Goal: Information Seeking & Learning: Learn about a topic

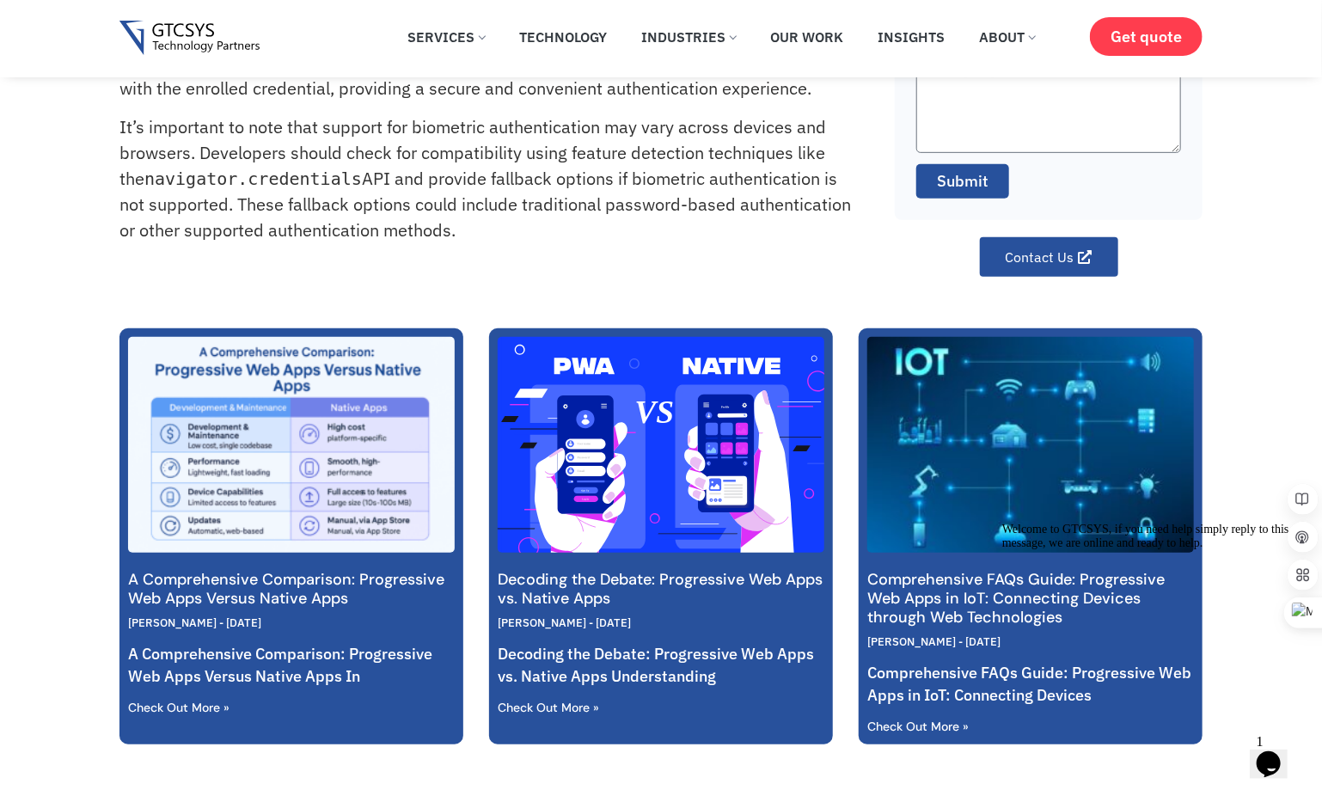
scroll to position [516, 0]
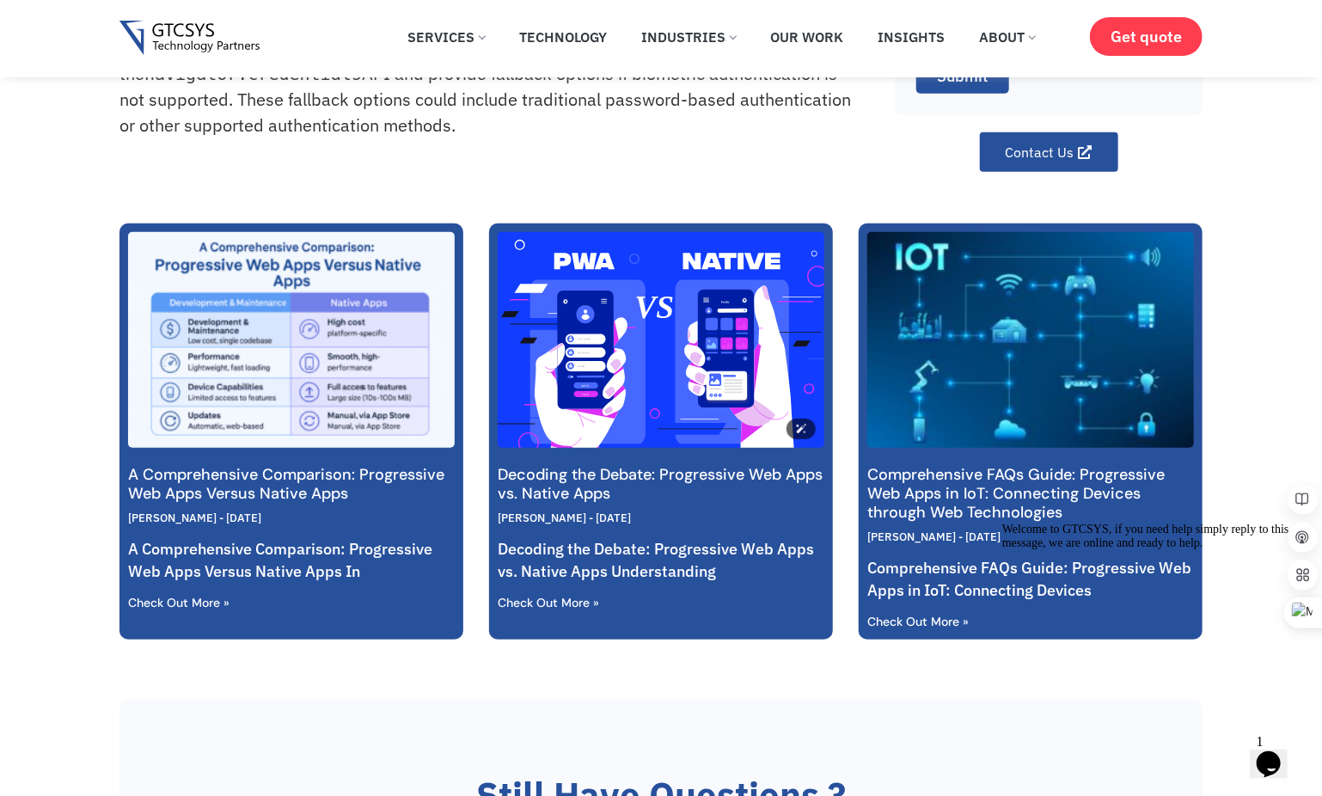
click at [624, 347] on img at bounding box center [660, 339] width 330 height 255
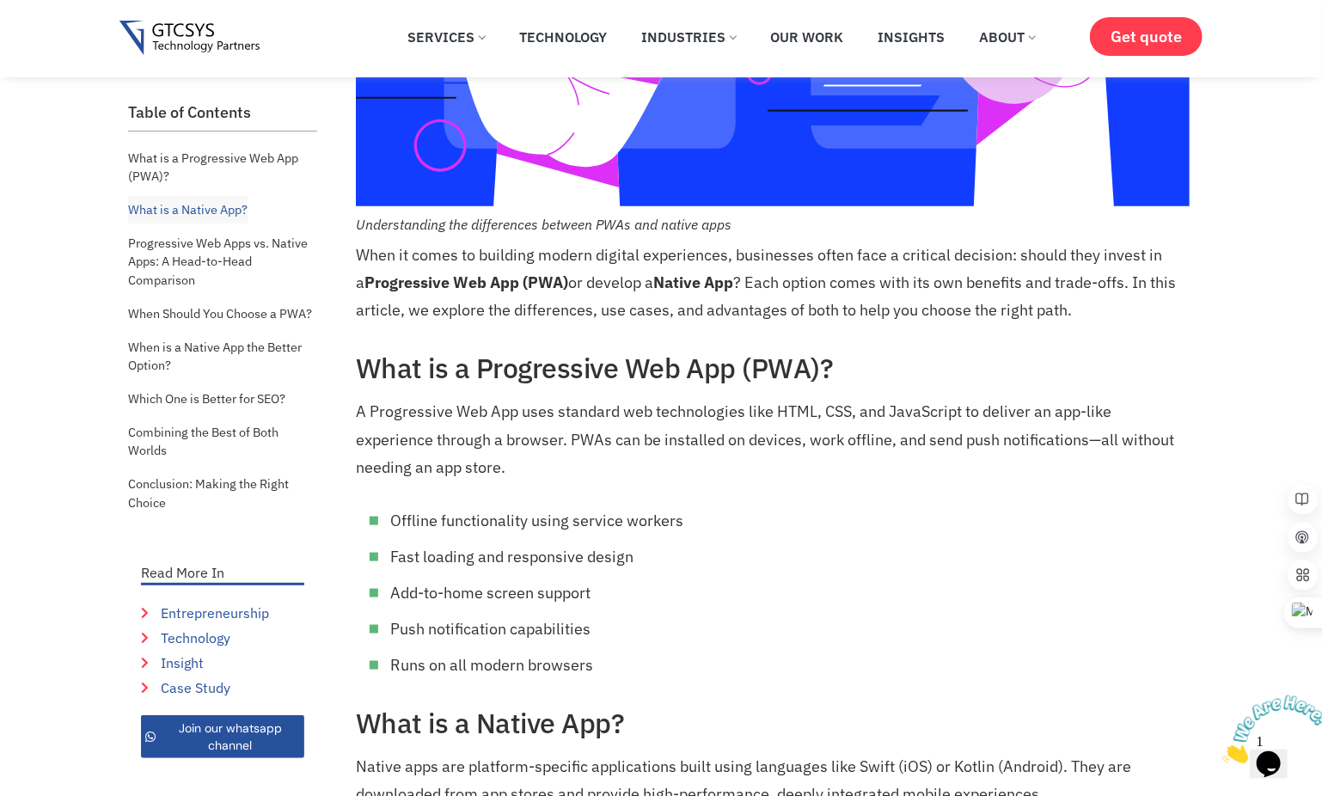
scroll to position [860, 0]
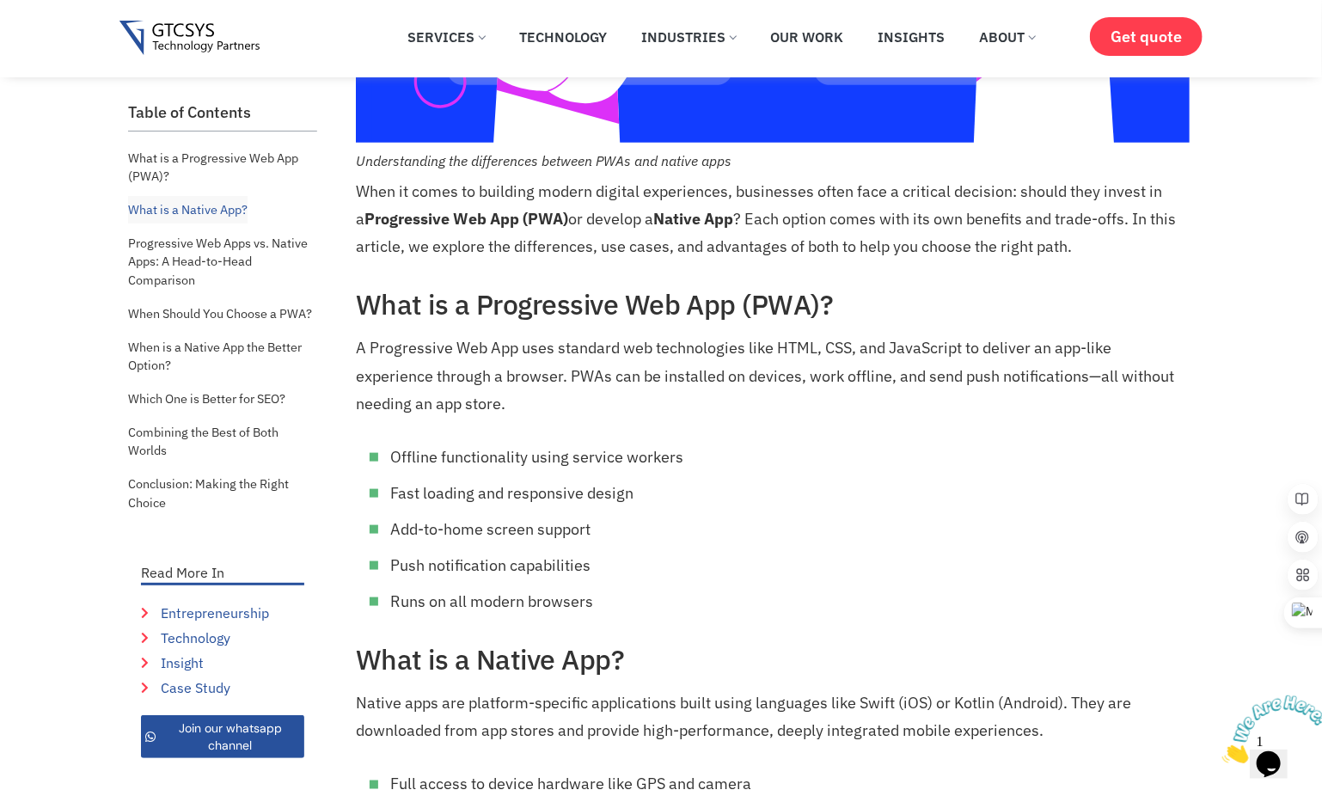
click at [911, 293] on h2 "What is a Progressive Web App (PWA)?" at bounding box center [773, 304] width 834 height 33
drag, startPoint x: 995, startPoint y: 450, endPoint x: 1005, endPoint y: 458, distance: 13.4
click at [995, 450] on li "Offline functionality using service workers" at bounding box center [789, 458] width 799 height 28
click at [1010, 459] on li "Offline functionality using service workers" at bounding box center [789, 458] width 799 height 28
click at [1011, 463] on li "Offline functionality using service workers" at bounding box center [789, 458] width 799 height 28
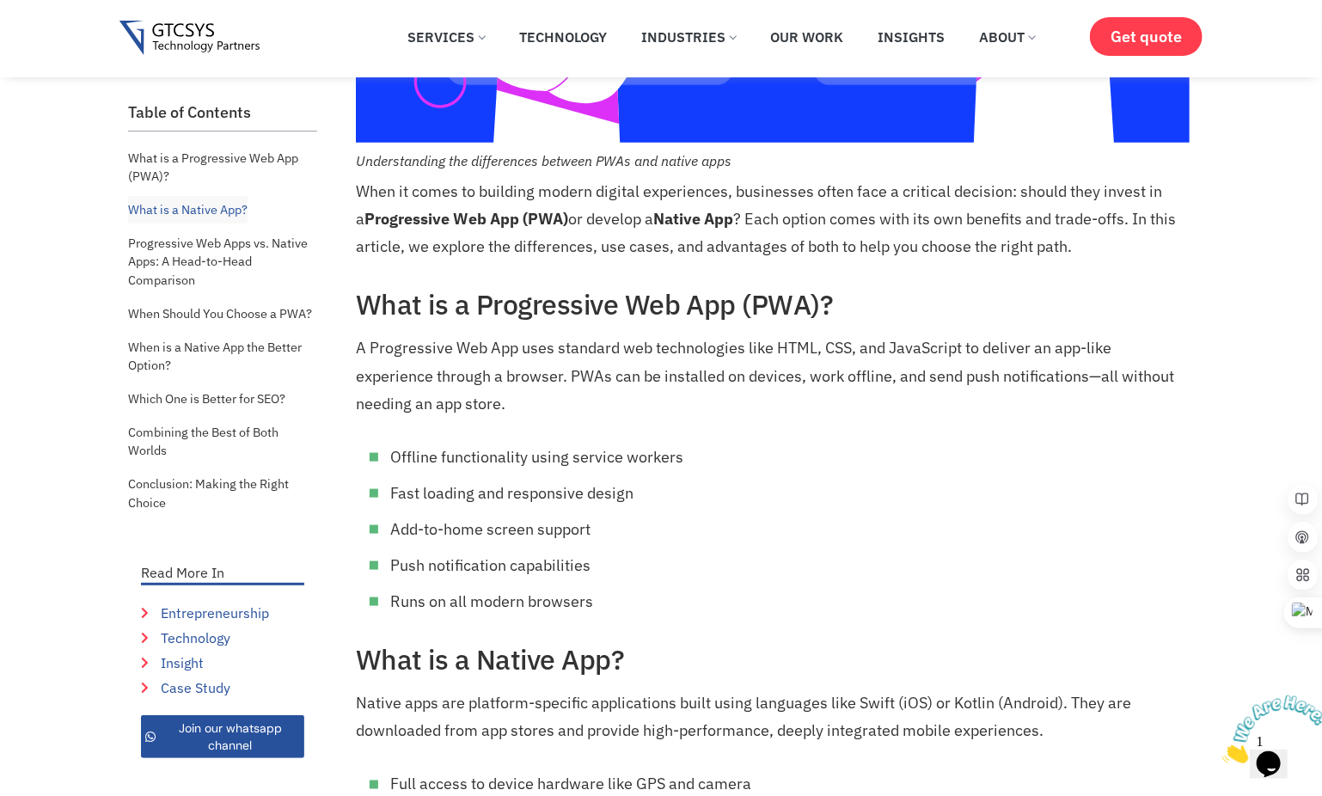
click at [966, 468] on li "Offline functionality using service workers" at bounding box center [789, 458] width 799 height 28
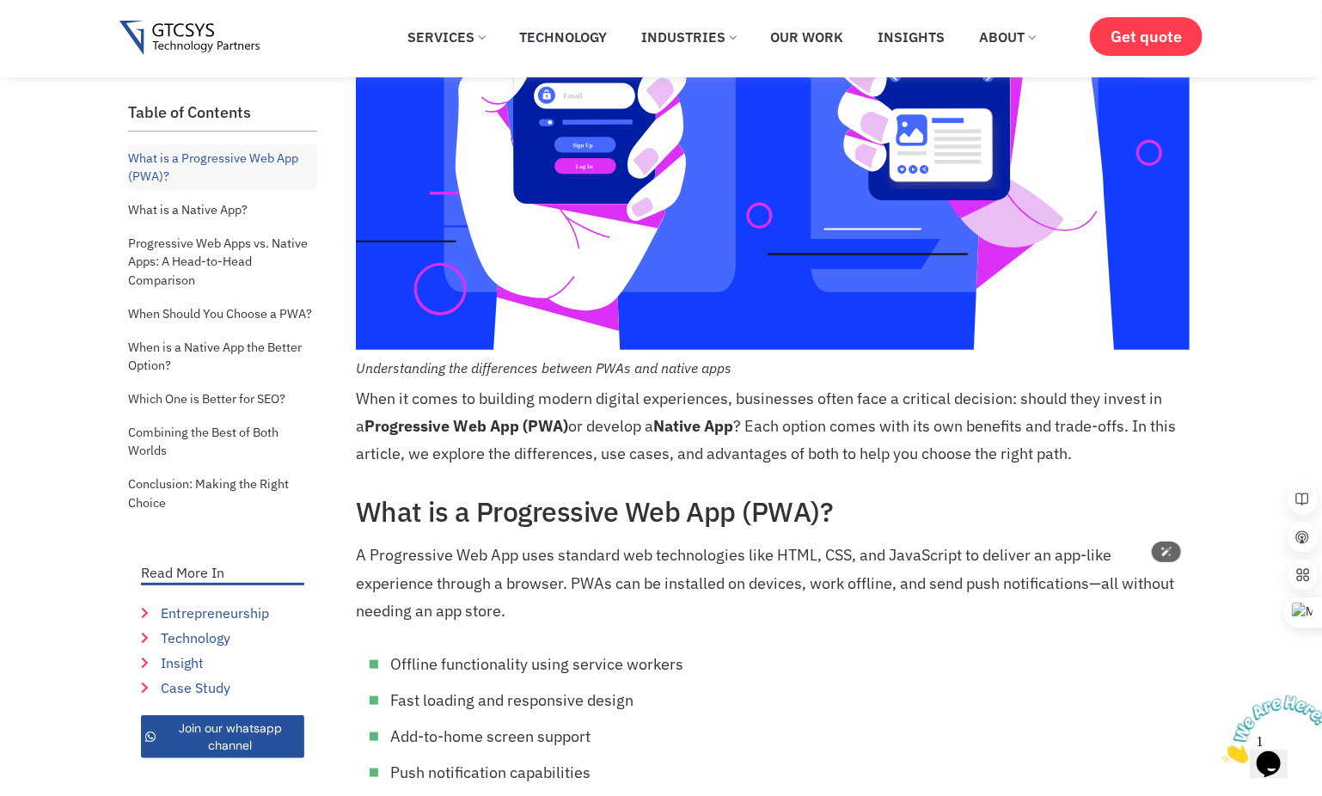
scroll to position [774, 0]
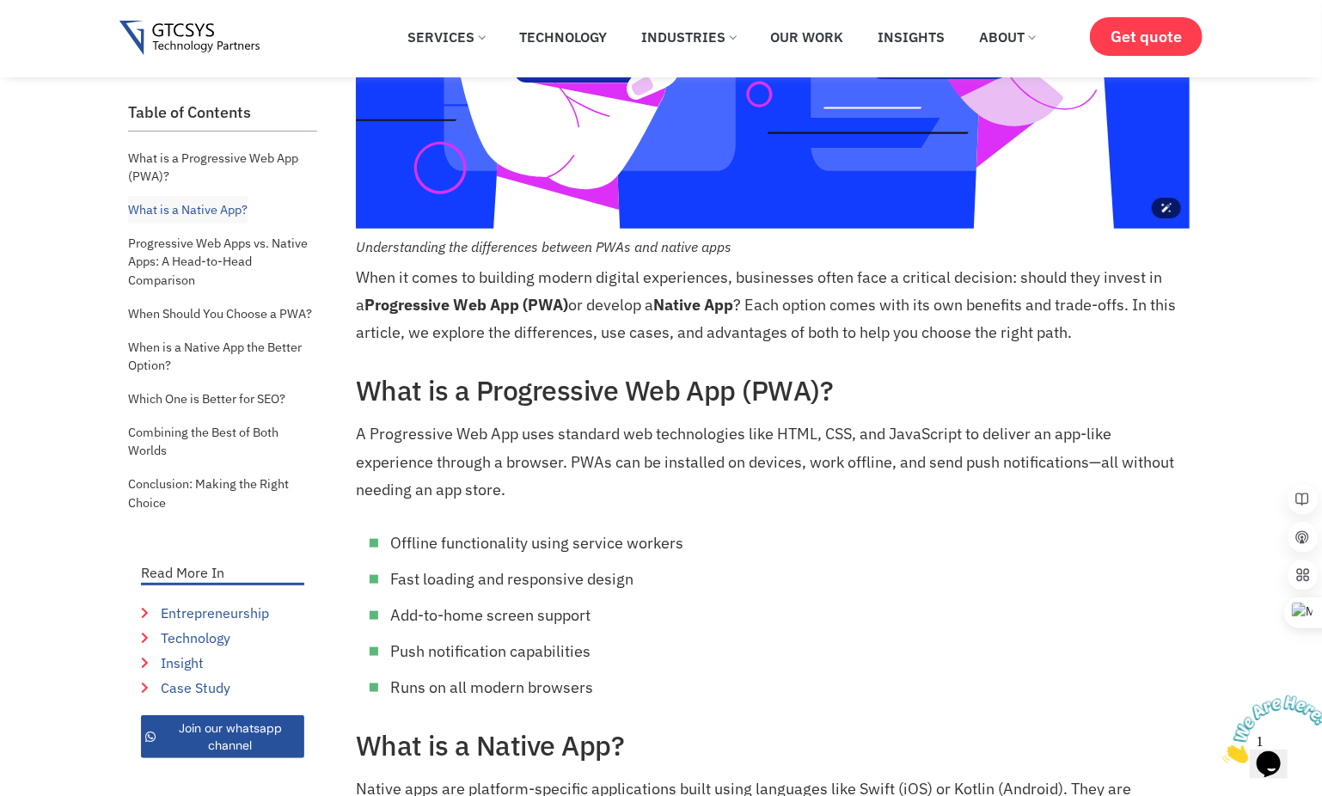
click at [966, 468] on p "A Progressive Web App uses standard web technologies like HTML, CSS, and JavaSc…" at bounding box center [773, 461] width 834 height 83
click at [980, 378] on h2 "What is a Progressive Web App (PWA)?" at bounding box center [773, 390] width 834 height 33
